Goal: Navigation & Orientation: Find specific page/section

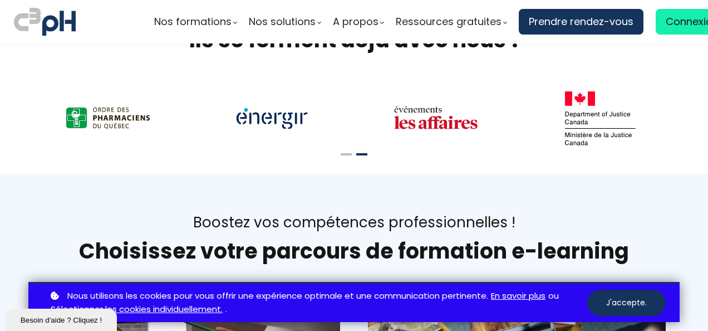
scroll to position [363, 0]
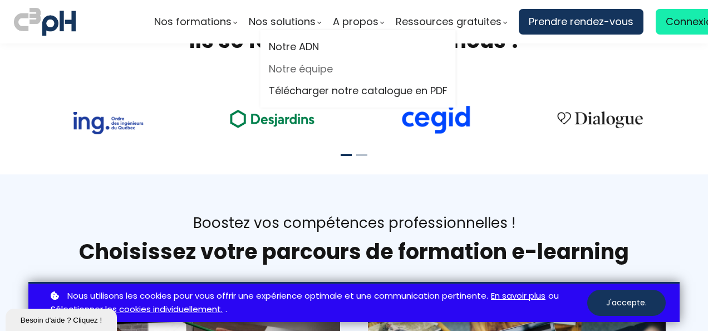
click at [299, 70] on link "Notre équipe" at bounding box center [358, 69] width 179 height 17
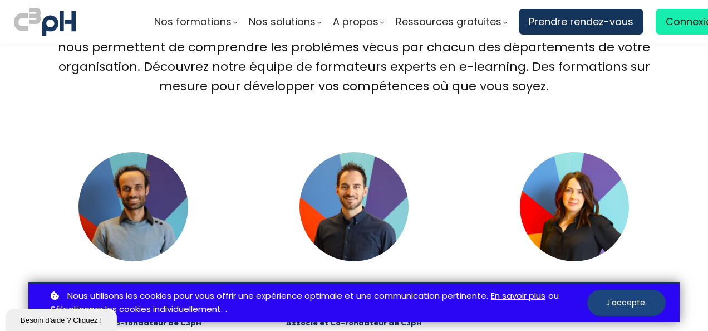
click at [622, 306] on button "J'accepte." at bounding box center [626, 302] width 78 height 26
